Goal: Task Accomplishment & Management: Manage account settings

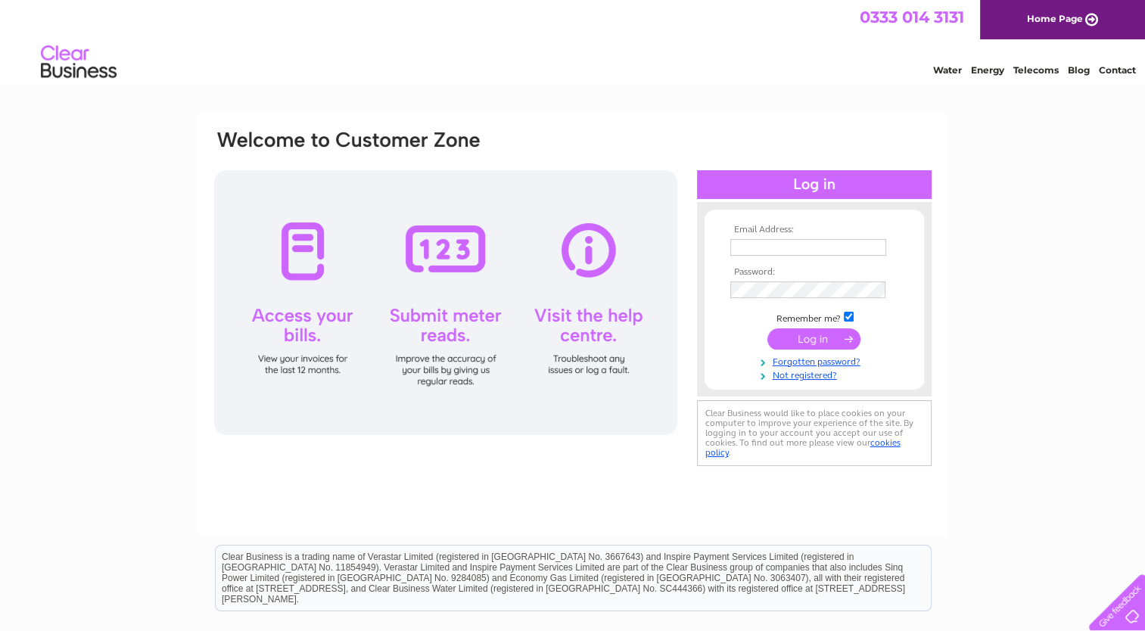
type input "[PERSON_NAME][EMAIL_ADDRESS][PERSON_NAME][DOMAIN_NAME]"
click at [829, 341] on input "submit" at bounding box center [814, 339] width 93 height 21
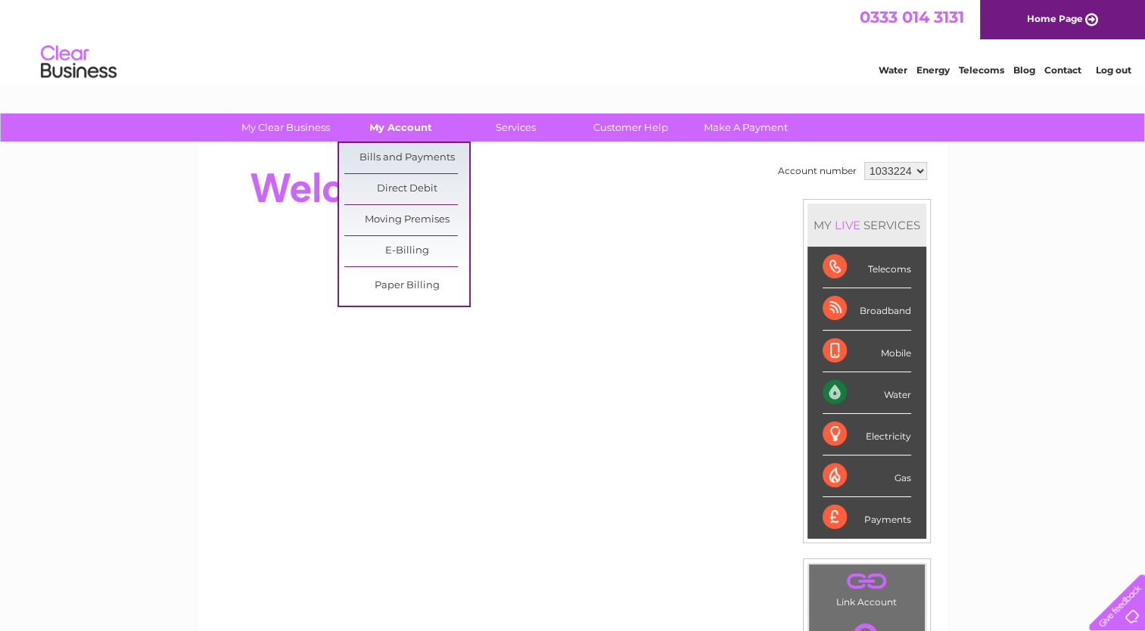
click at [416, 126] on link "My Account" at bounding box center [400, 128] width 125 height 28
click at [417, 152] on link "Bills and Payments" at bounding box center [406, 158] width 125 height 30
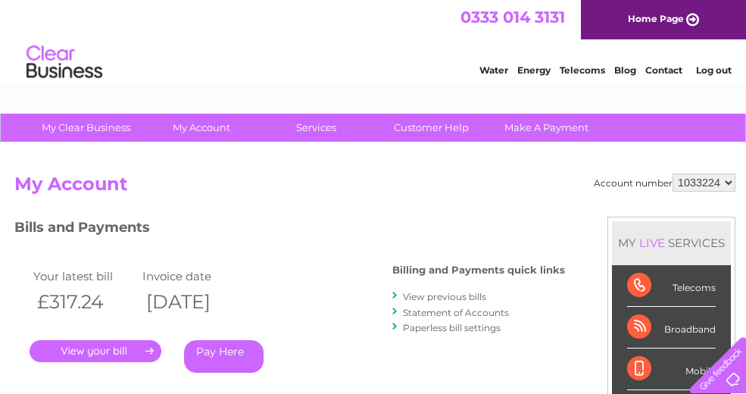
click at [466, 292] on link "View previous bills" at bounding box center [444, 296] width 83 height 11
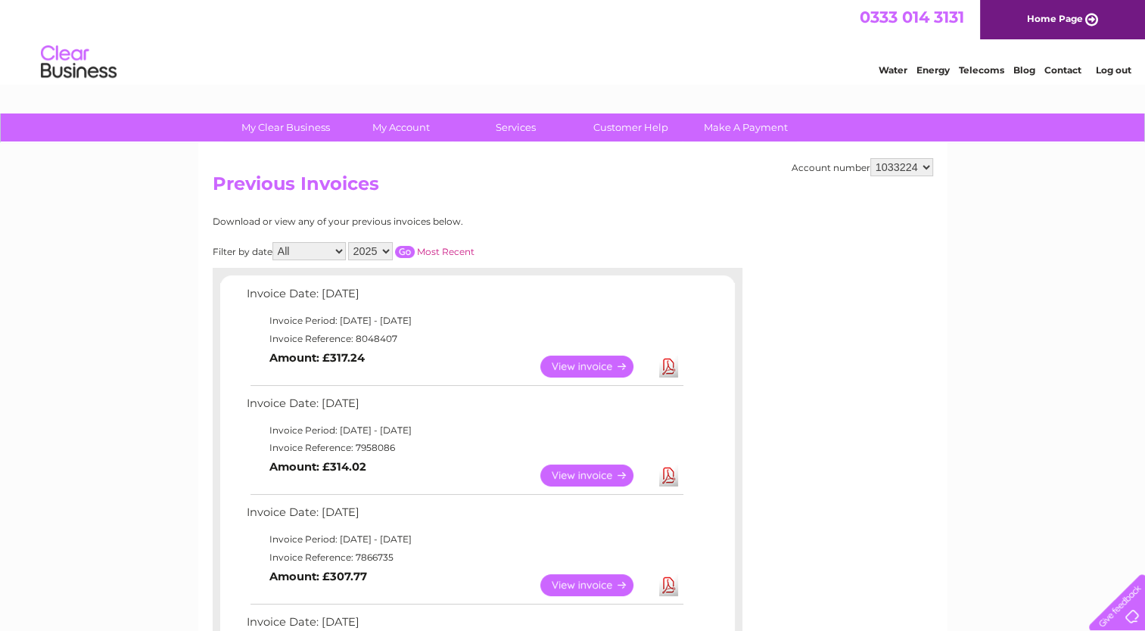
click at [663, 368] on link "Download" at bounding box center [668, 367] width 19 height 22
